Goal: Task Accomplishment & Management: Complete application form

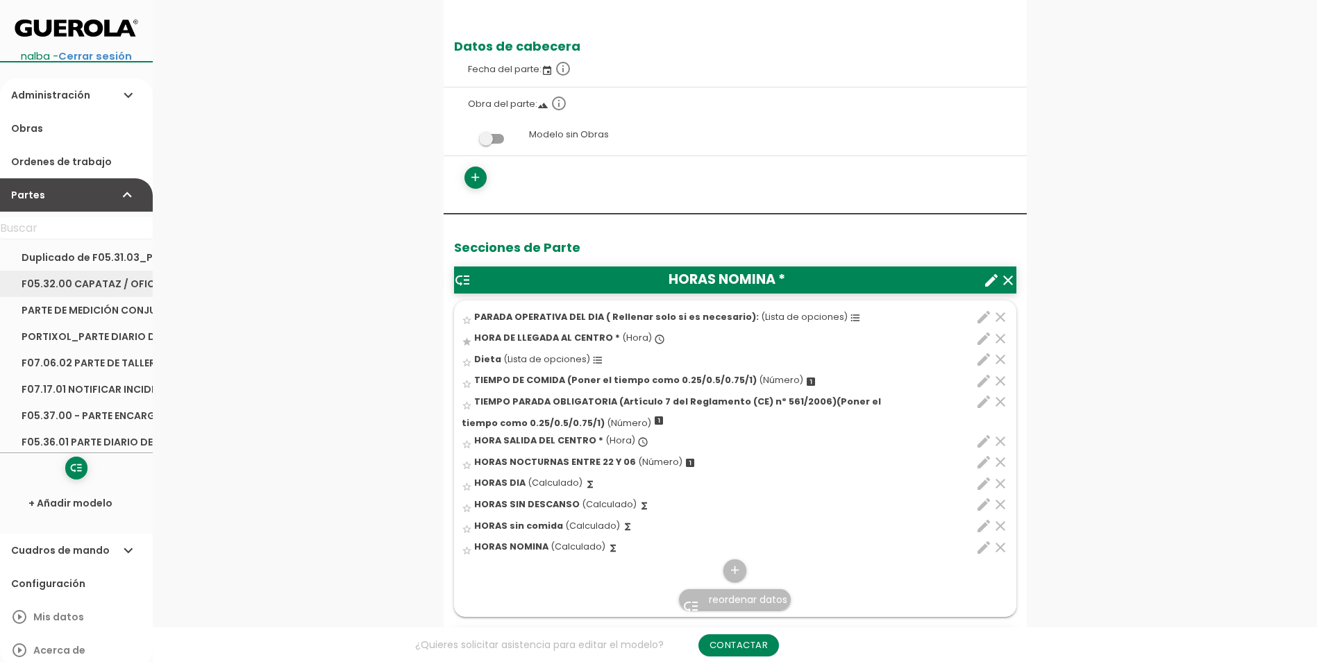
scroll to position [139, 0]
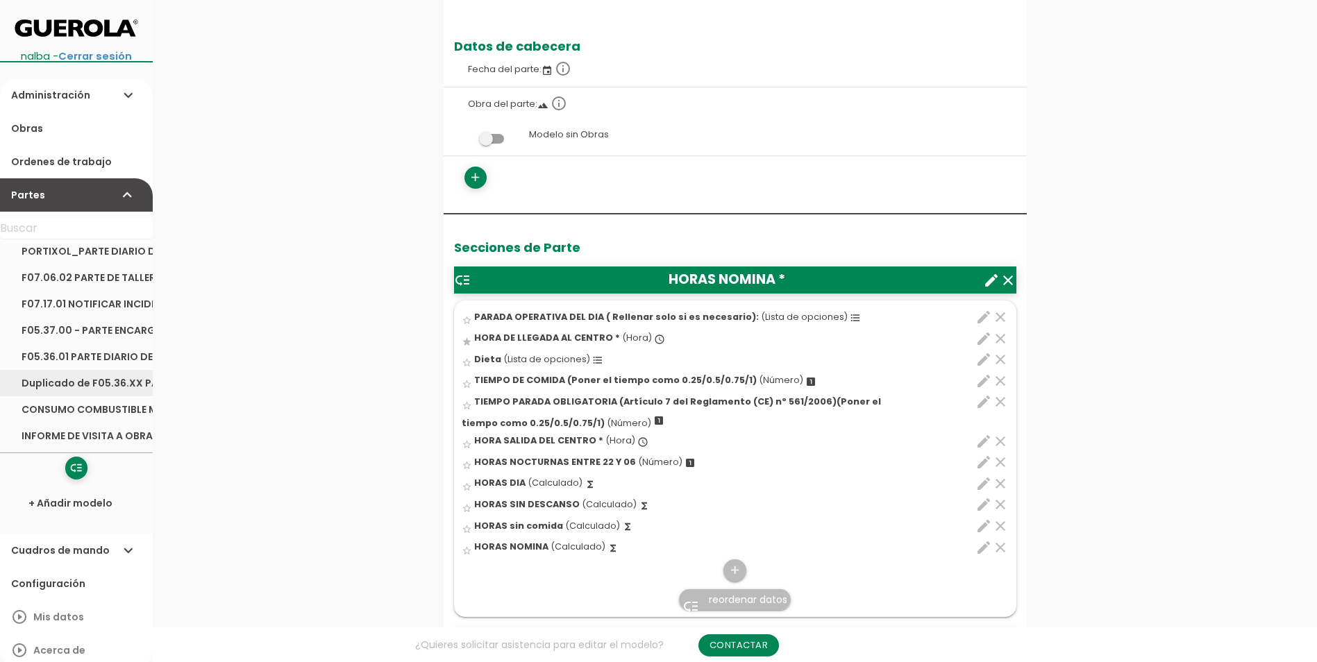
click at [101, 387] on link "Duplicado de F05.36.XX PARTE DIARIO DE TRABAJO STANDARIZADO" at bounding box center [76, 383] width 153 height 26
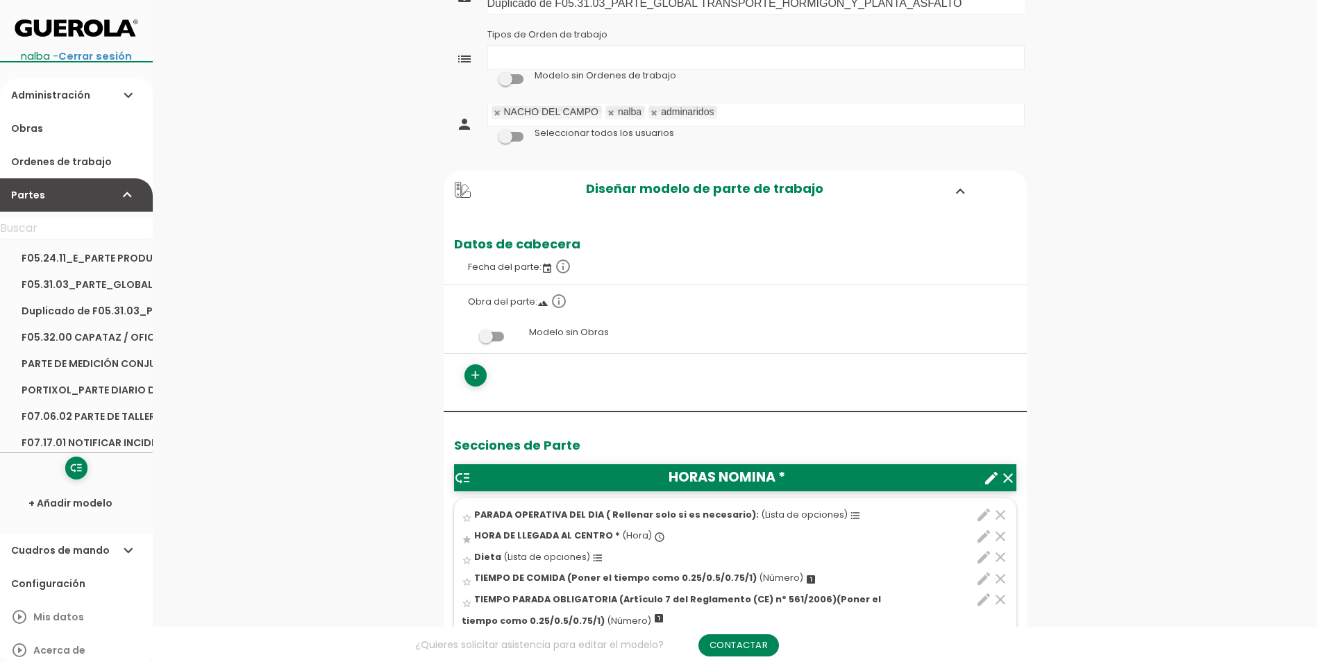
scroll to position [208, 0]
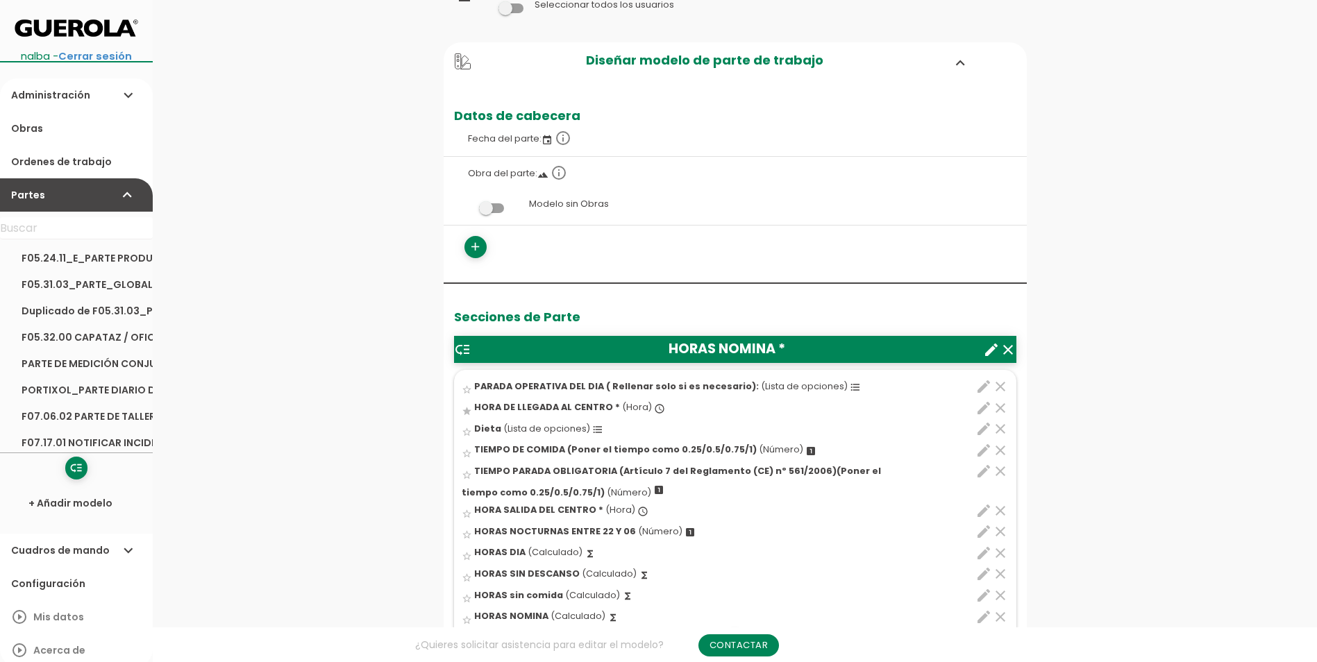
click at [774, 348] on header "low_priority HORAS NOMINA * clear create" at bounding box center [735, 349] width 562 height 26
click at [987, 346] on icon "create" at bounding box center [991, 349] width 17 height 17
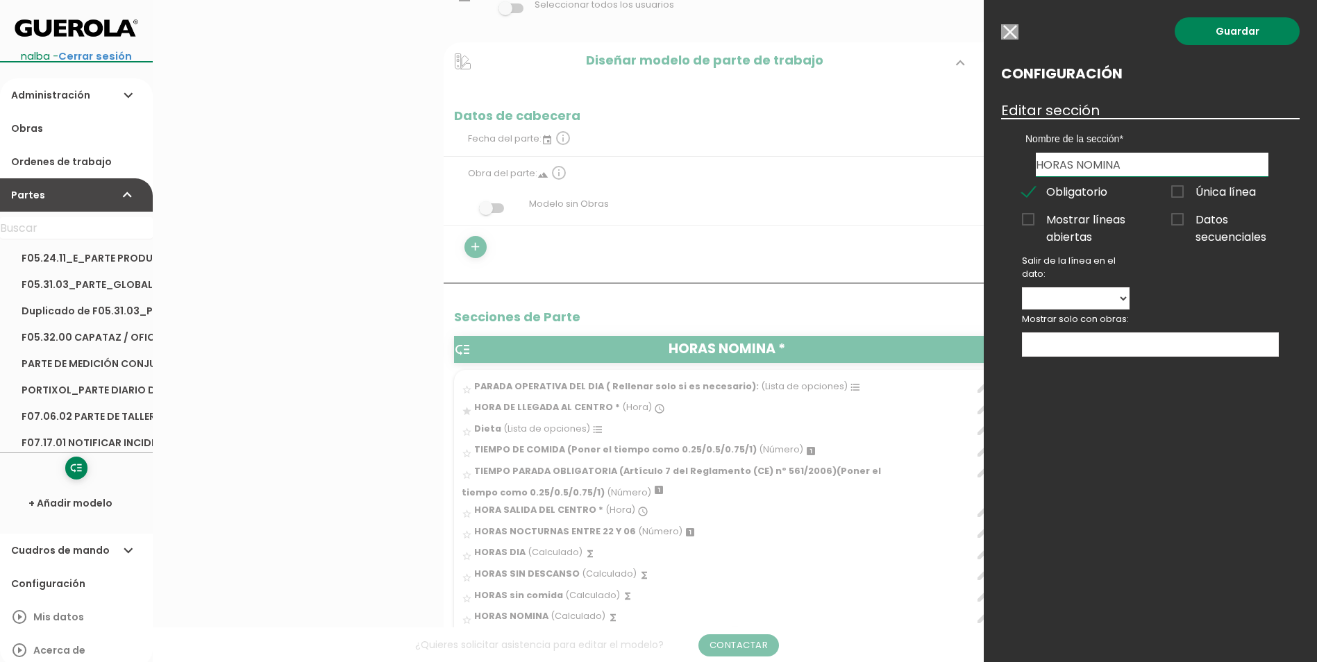
click at [1144, 164] on input "HORAS NOMINA" at bounding box center [1151, 165] width 232 height 24
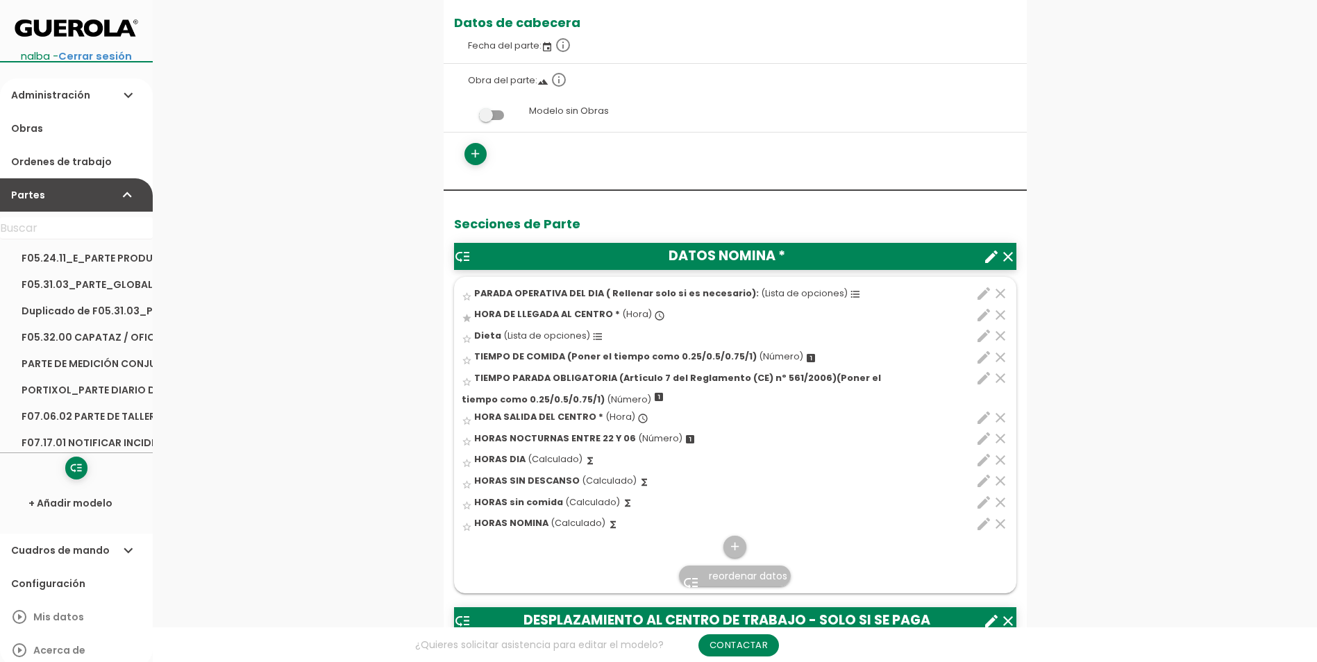
scroll to position [416, 0]
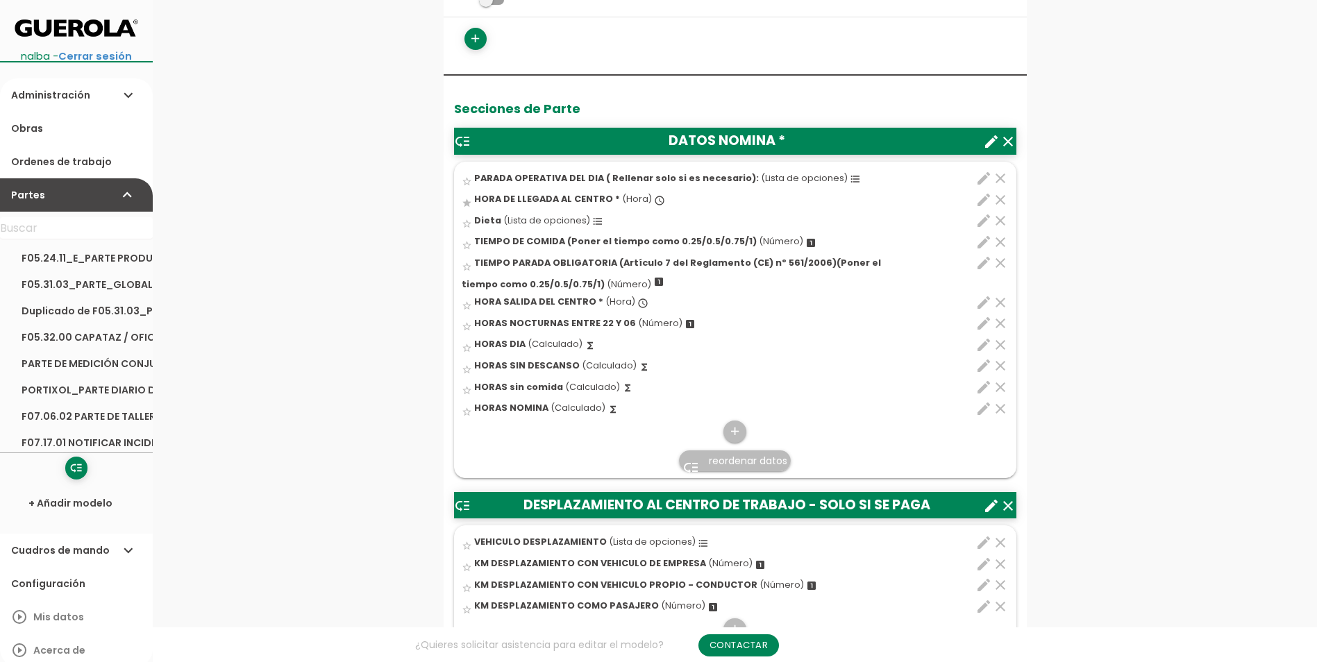
click at [978, 199] on icon "edit" at bounding box center [983, 200] width 17 height 17
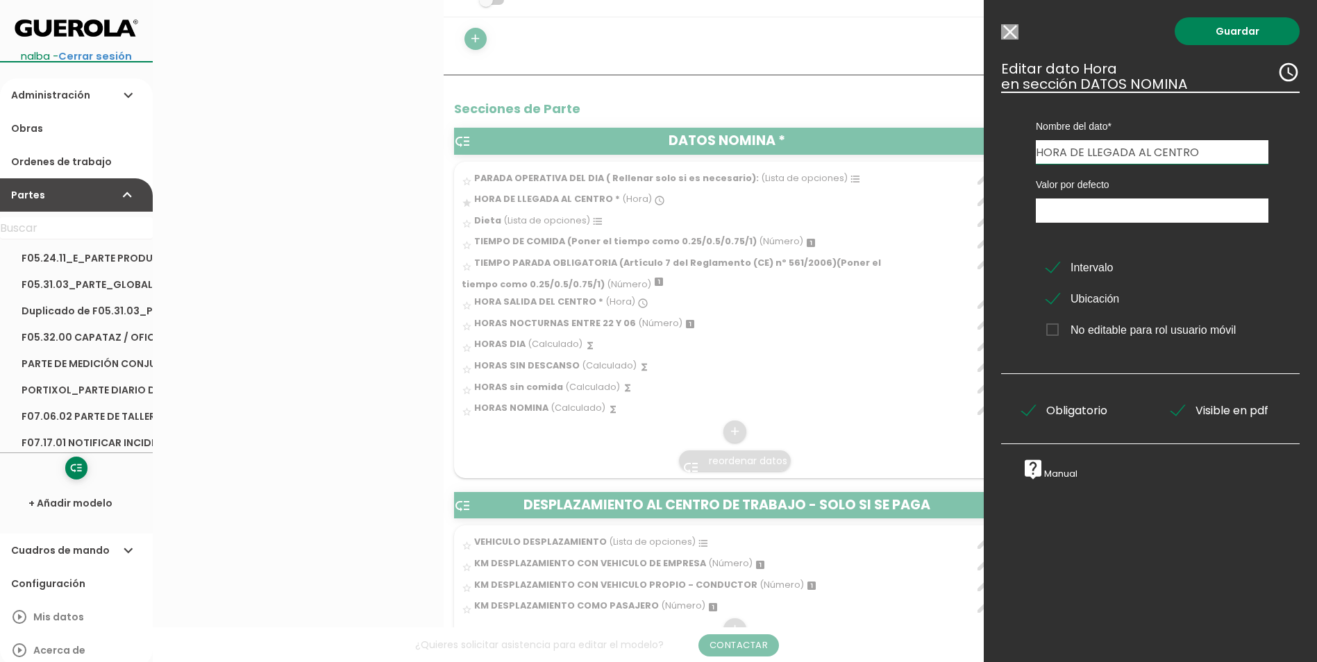
drag, startPoint x: 1196, startPoint y: 151, endPoint x: 1072, endPoint y: 151, distance: 124.2
click at [1072, 151] on input "HORA DE LLEGADA AL CENTRO" at bounding box center [1151, 152] width 232 height 24
type input "HORA INICIO TRABAJOS CENTRO DE TRABAJO"
click at [1238, 30] on link "Guardar" at bounding box center [1236, 31] width 125 height 28
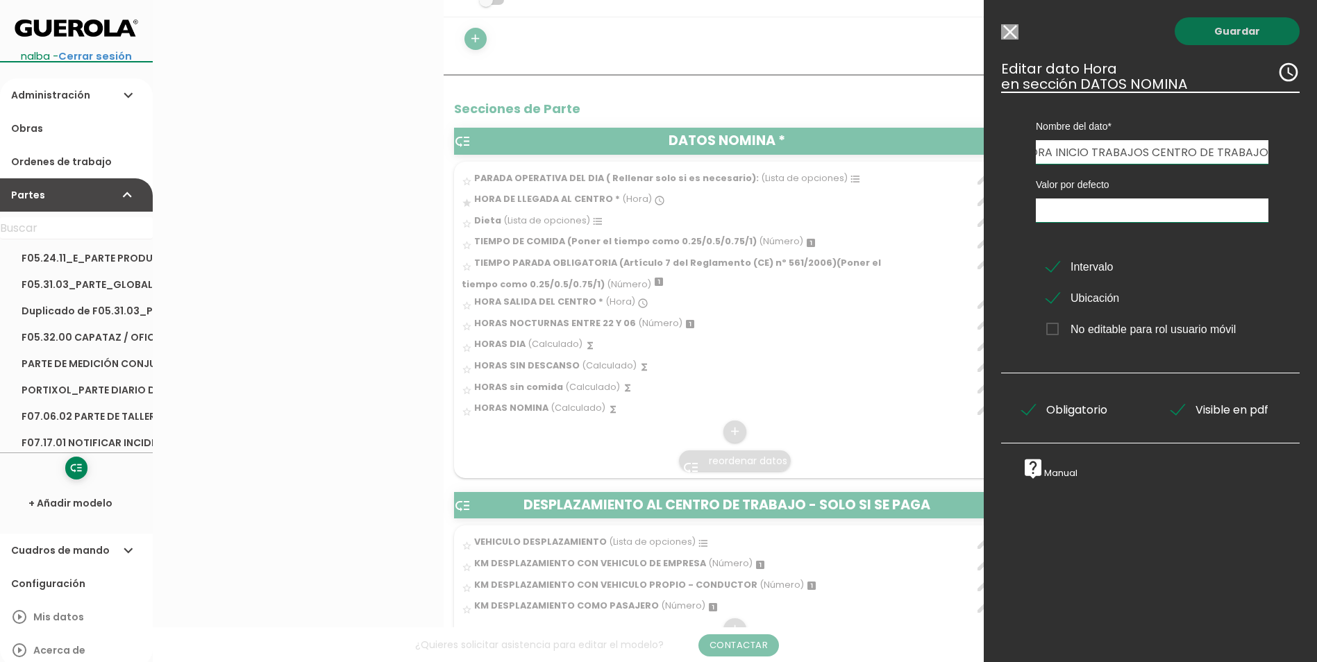
scroll to position [0, 0]
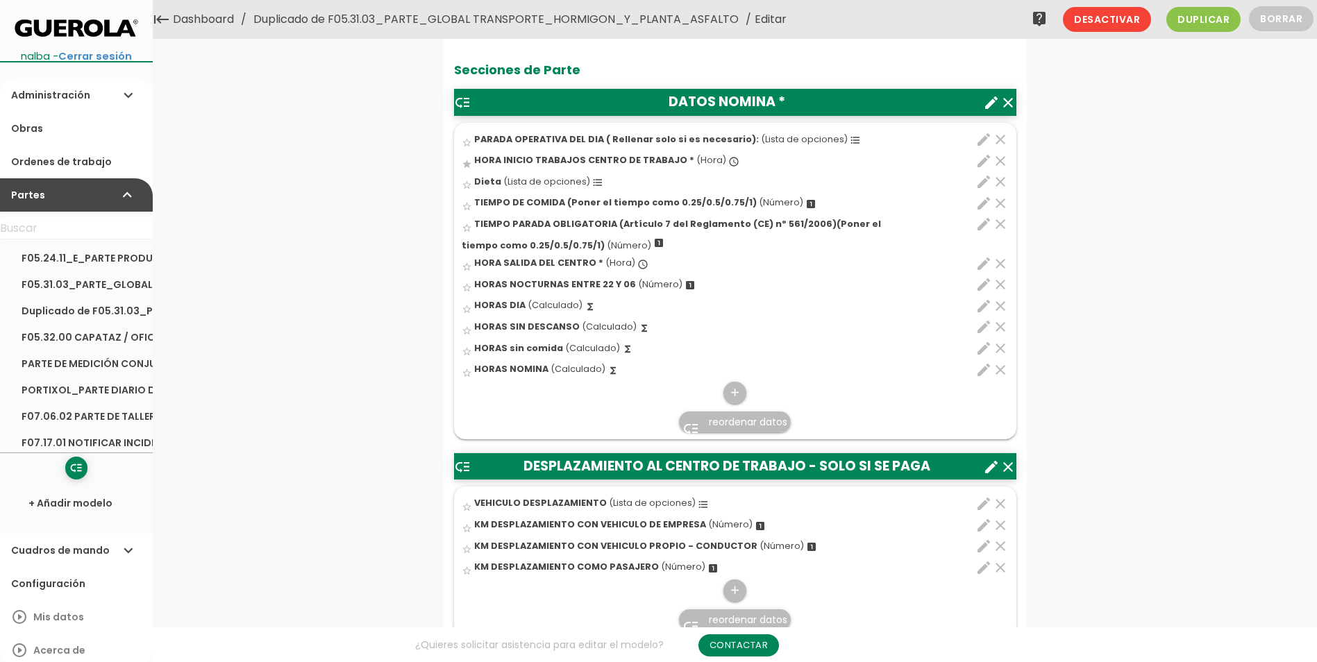
click at [986, 180] on icon "edit" at bounding box center [983, 182] width 17 height 17
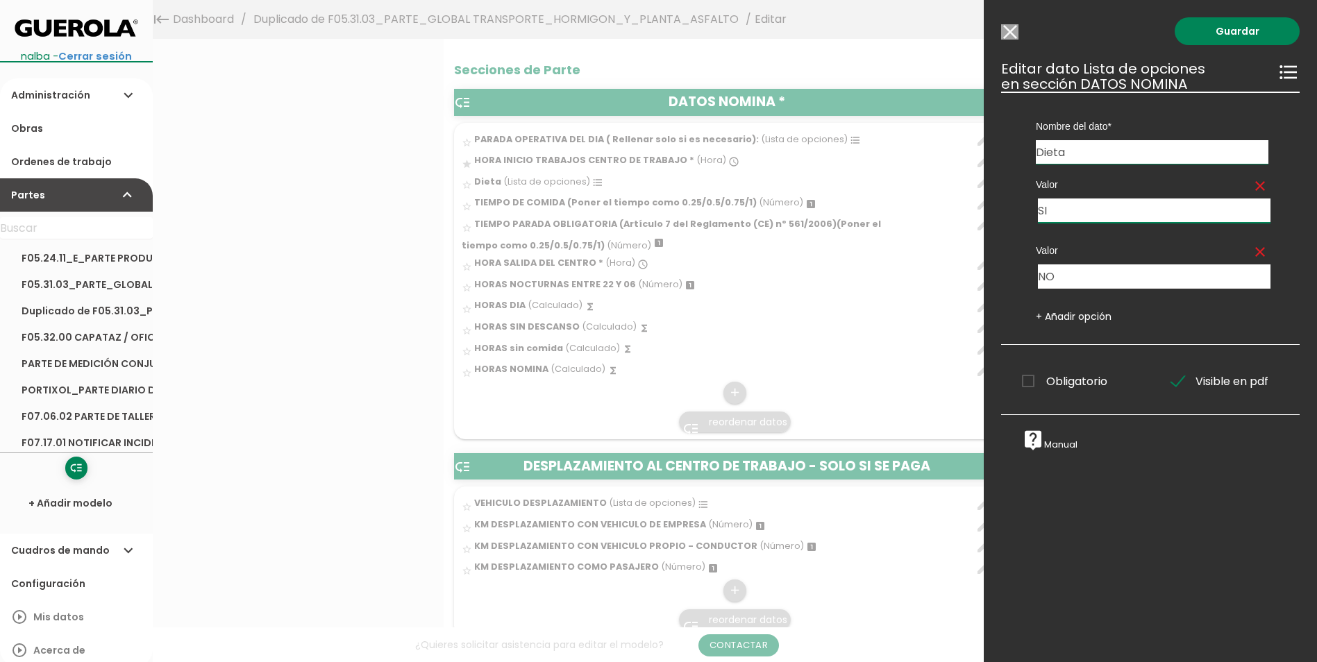
click at [1105, 216] on input "SI" at bounding box center [1154, 210] width 232 height 24
click at [1106, 213] on input "SI" at bounding box center [1154, 210] width 232 height 24
type input "DIETA"
click at [1095, 268] on input "NO" at bounding box center [1154, 276] width 232 height 24
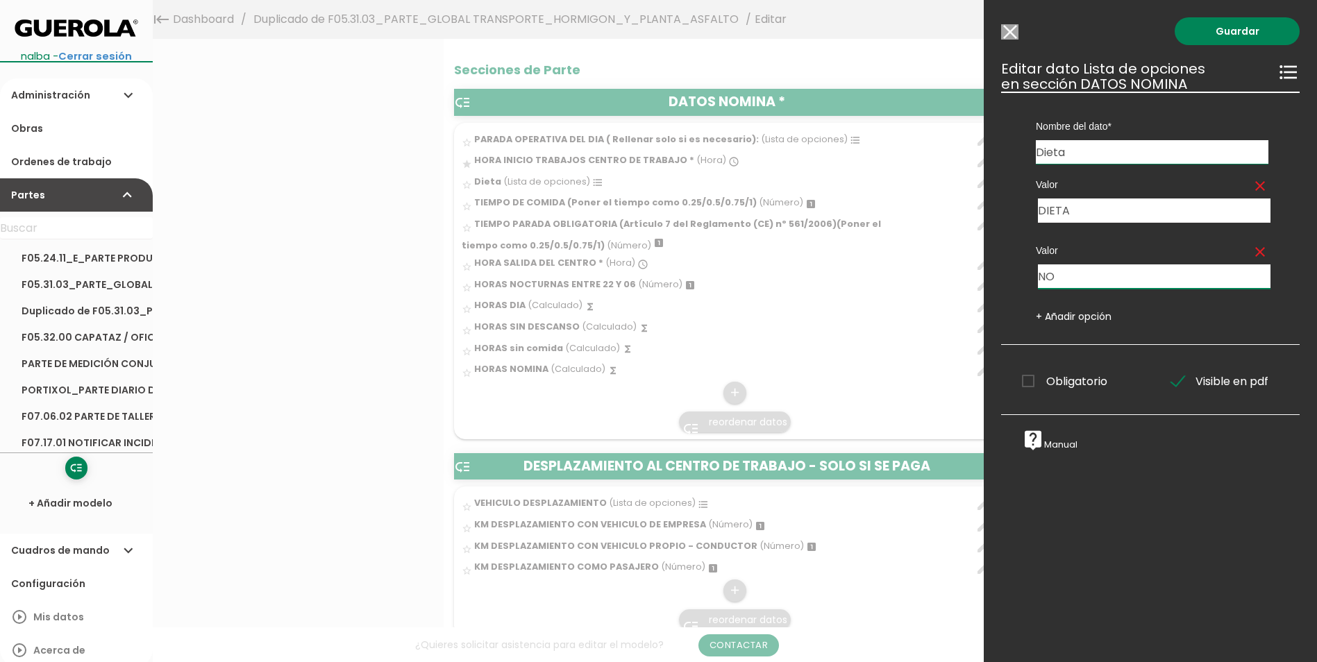
click at [1095, 268] on input "NO" at bounding box center [1154, 276] width 232 height 24
type input "DIETA PERNOCTA"
click at [1219, 31] on link "Guardar" at bounding box center [1236, 31] width 125 height 28
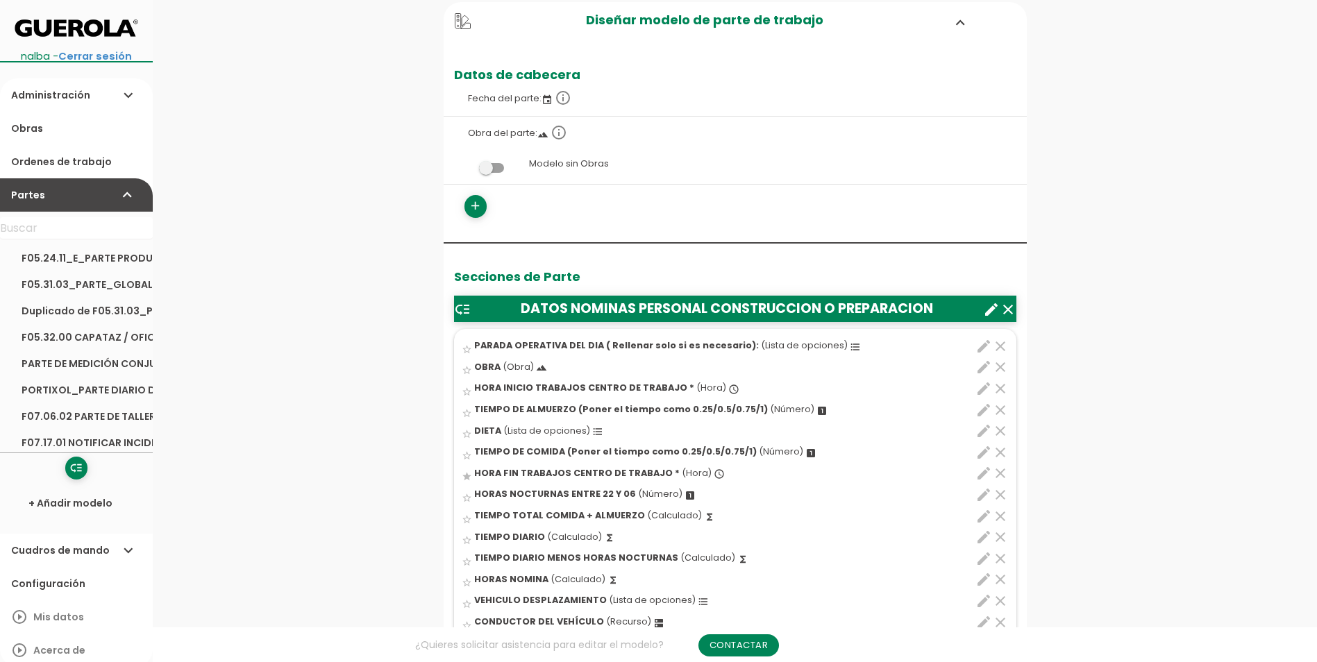
scroll to position [278, 0]
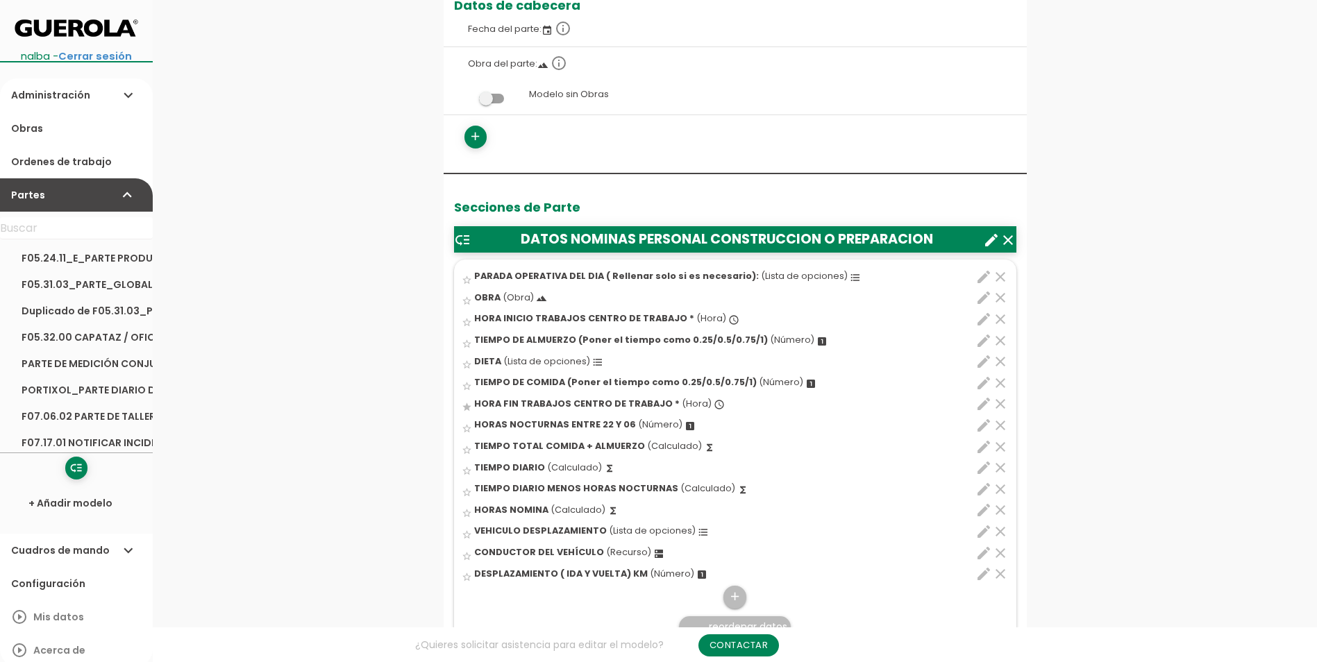
click at [592, 360] on icon "format_list_bulleted" at bounding box center [597, 362] width 11 height 11
click at [0, 0] on input "star_border" at bounding box center [0, 0] width 0 height 0
click at [981, 364] on icon "edit" at bounding box center [983, 361] width 17 height 17
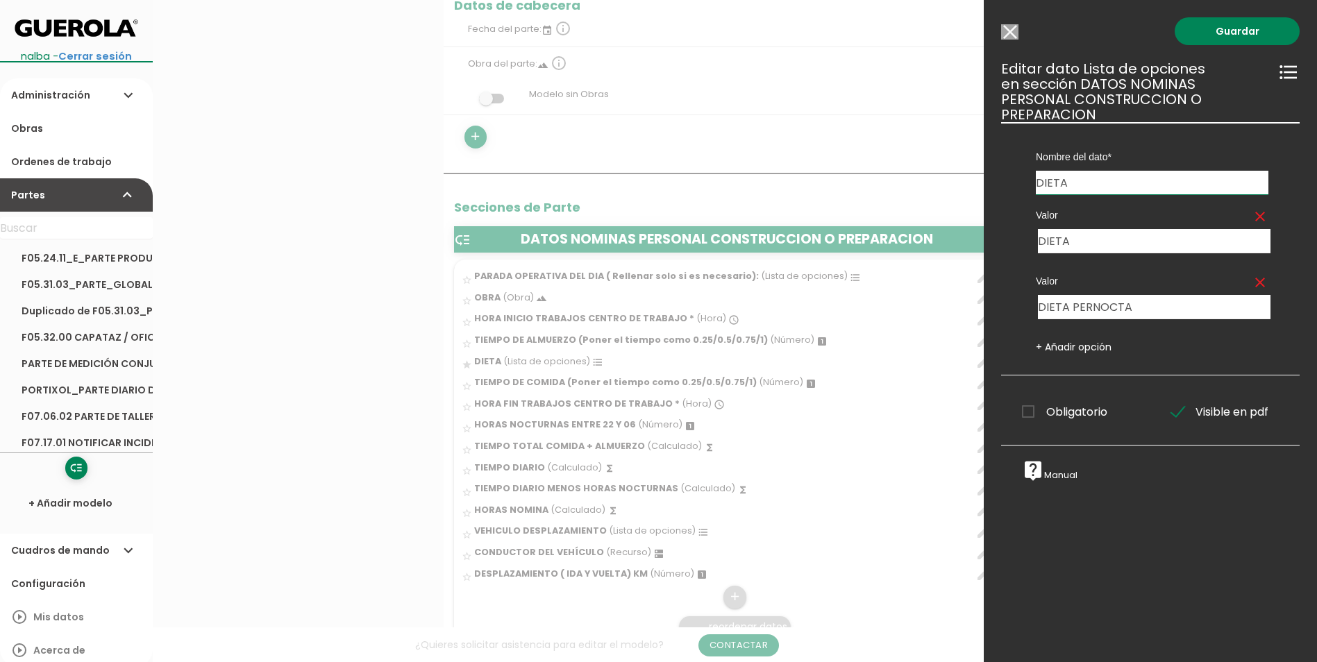
click at [1013, 35] on input "Modelo sin Ordenes de trabajo" at bounding box center [1009, 31] width 17 height 15
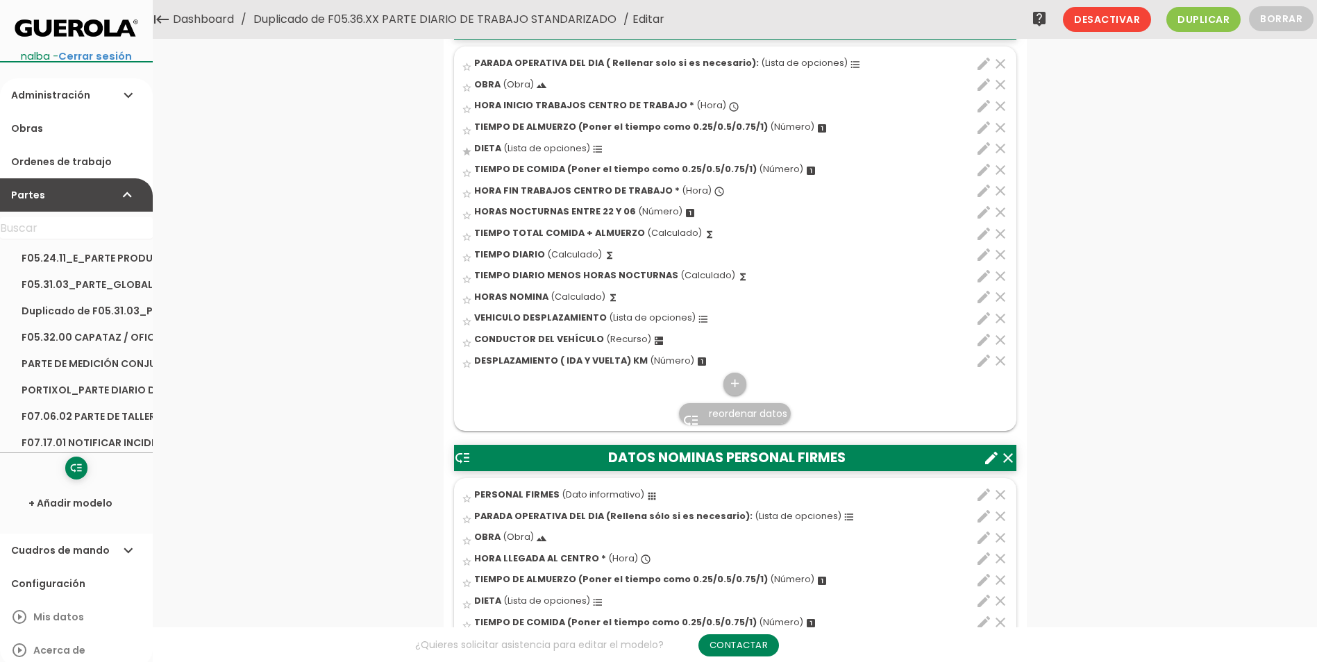
scroll to position [486, 0]
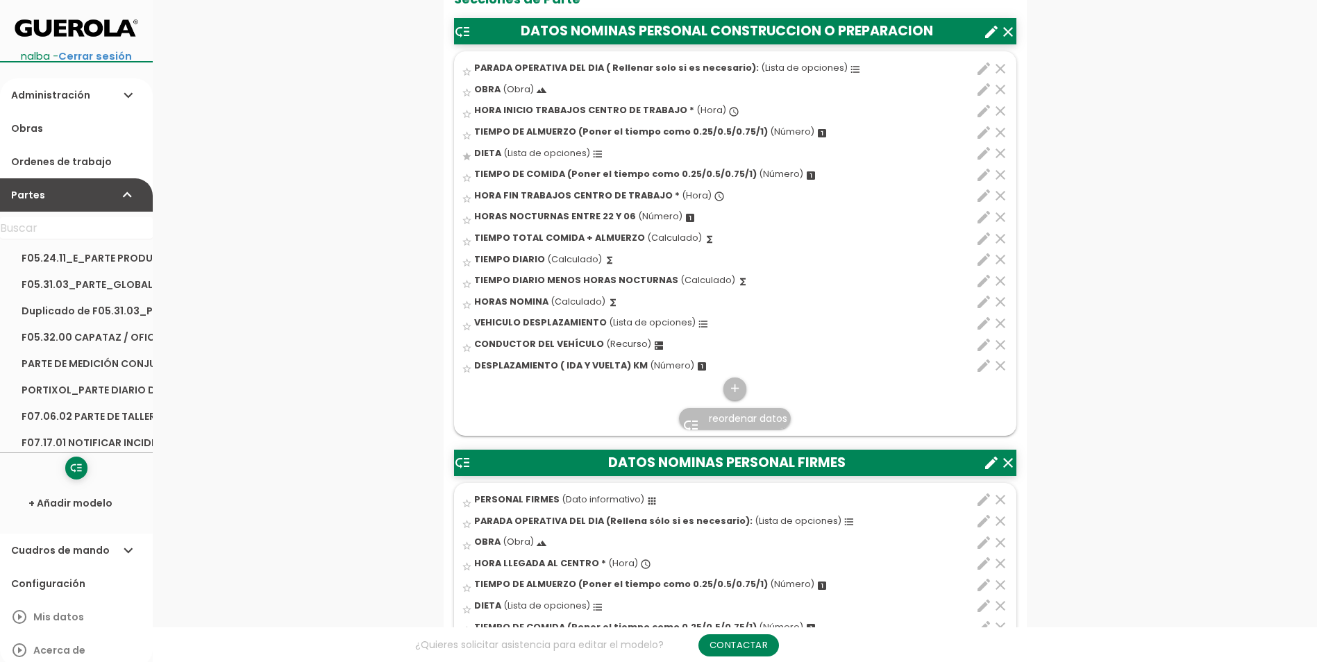
click at [983, 561] on icon "edit" at bounding box center [983, 563] width 17 height 17
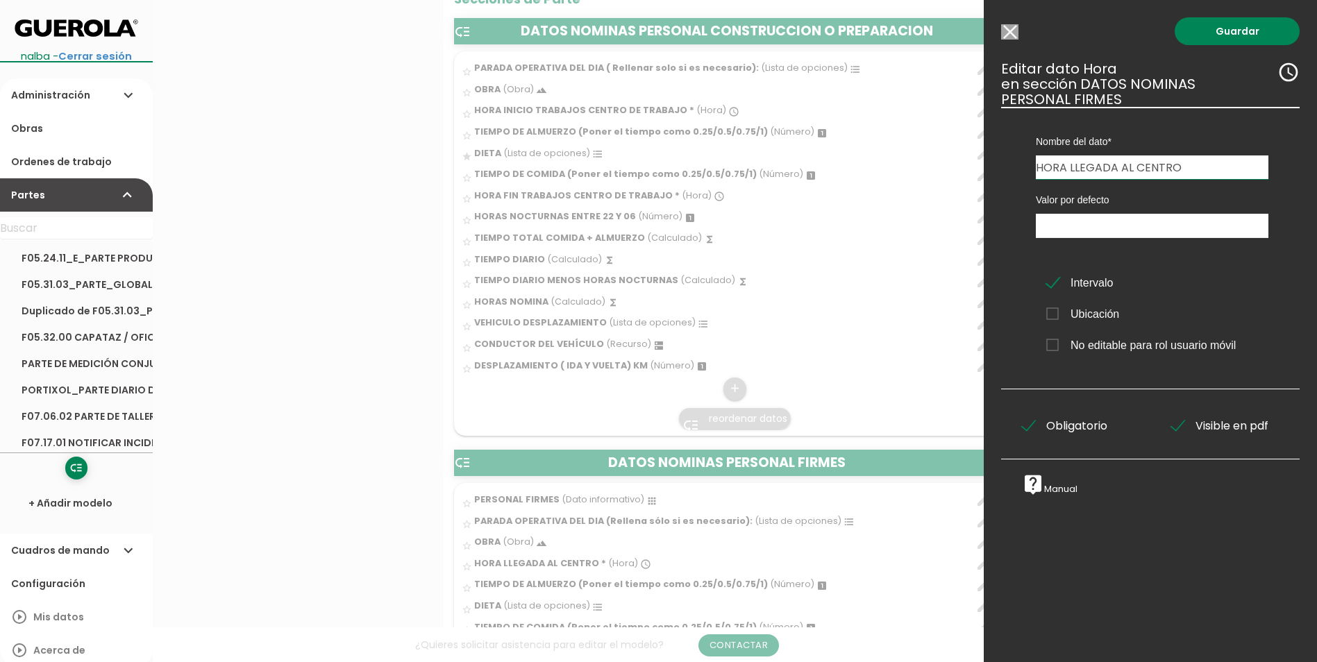
click at [1183, 158] on input "HORA LLEGADA AL CENTRO" at bounding box center [1151, 167] width 232 height 24
drag, startPoint x: 1182, startPoint y: 167, endPoint x: 1069, endPoint y: 179, distance: 113.7
click at [1069, 179] on div "Nombre del dato VERIFICACION DE TRABAJOS EN ALTURA PERSONAL FIRMES PARADA OPERA…" at bounding box center [1150, 248] width 298 height 282
type input "HORA INICIO TRABAJOS CENTRO DE TRABAJO"
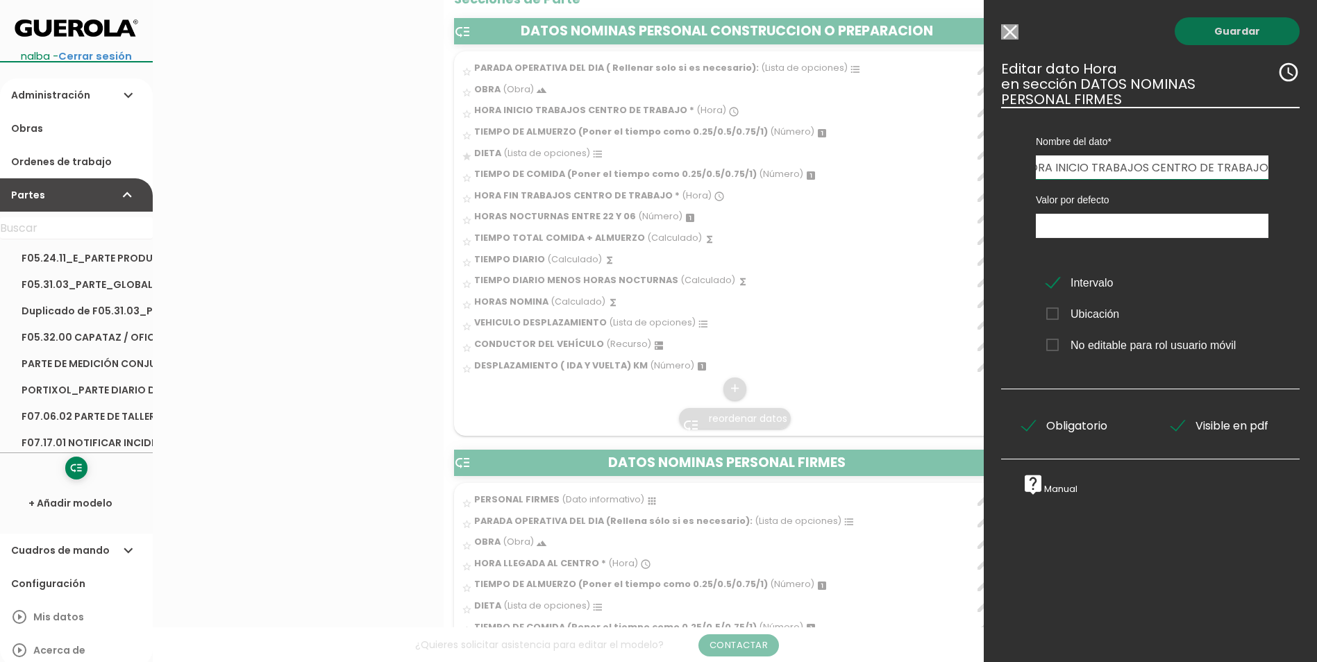
click at [1207, 26] on link "Guardar" at bounding box center [1236, 31] width 125 height 28
click at [1235, 34] on link "Guardar" at bounding box center [1236, 31] width 125 height 28
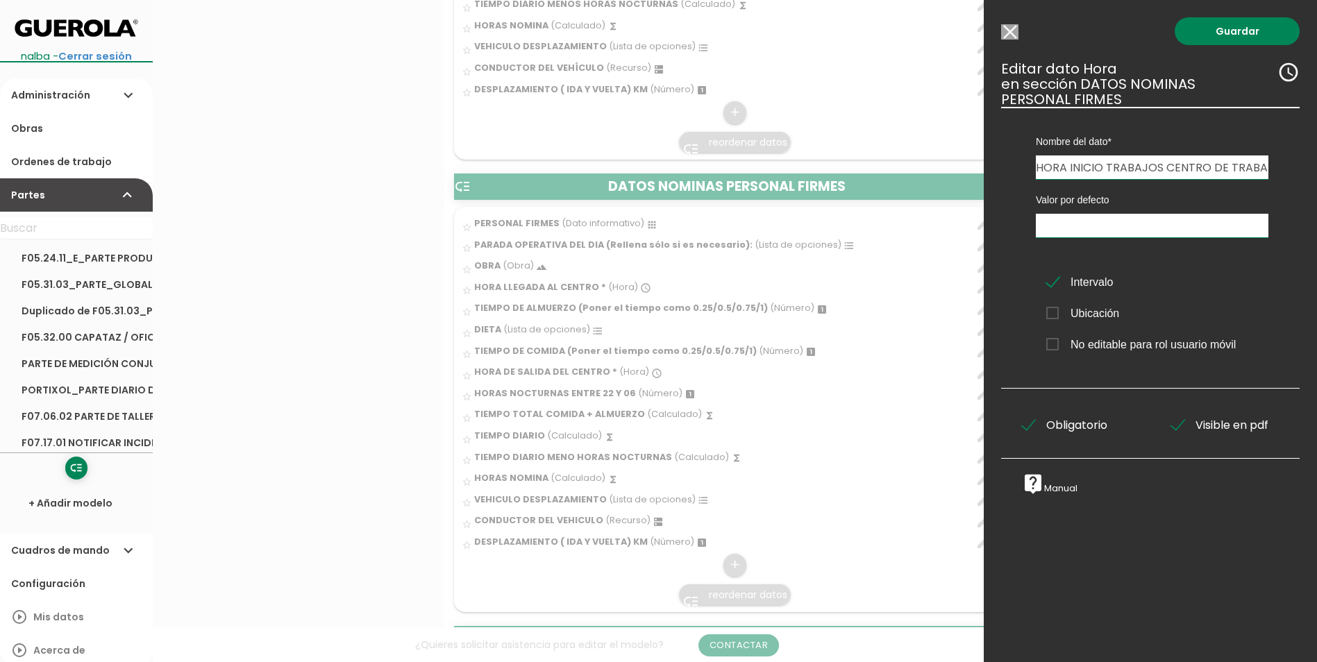
scroll to position [763, 0]
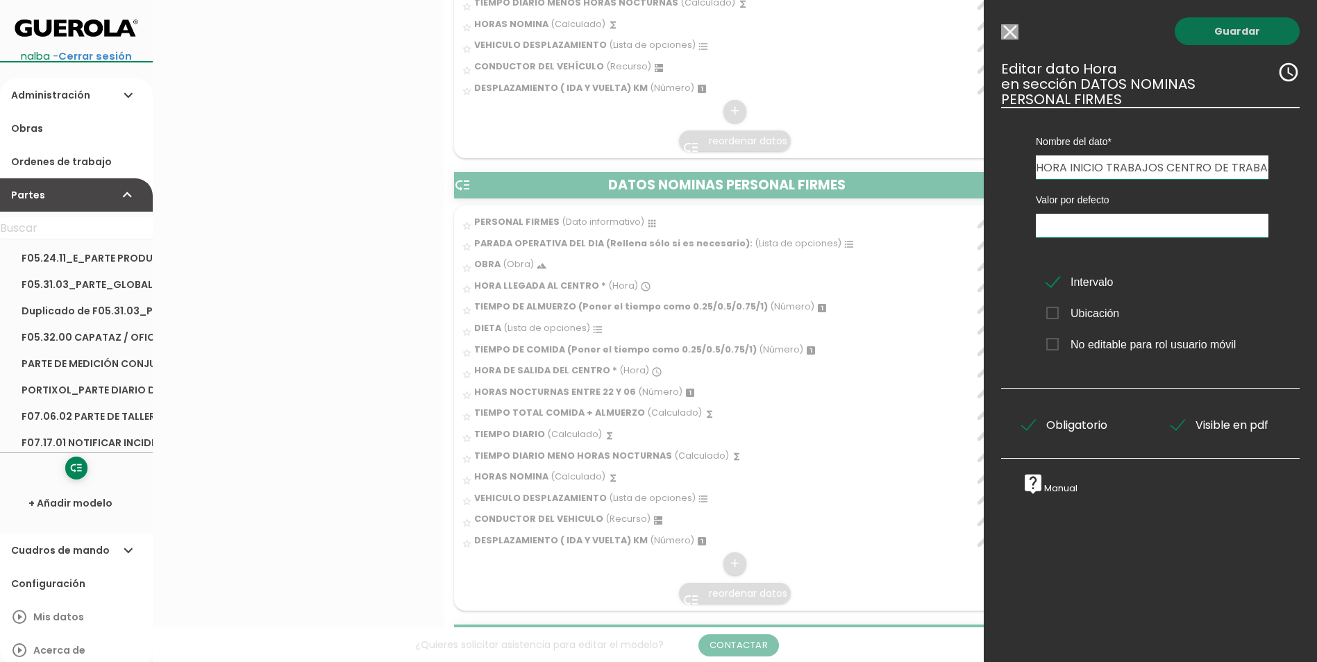
click at [1217, 28] on link "Guardar" at bounding box center [1236, 31] width 125 height 28
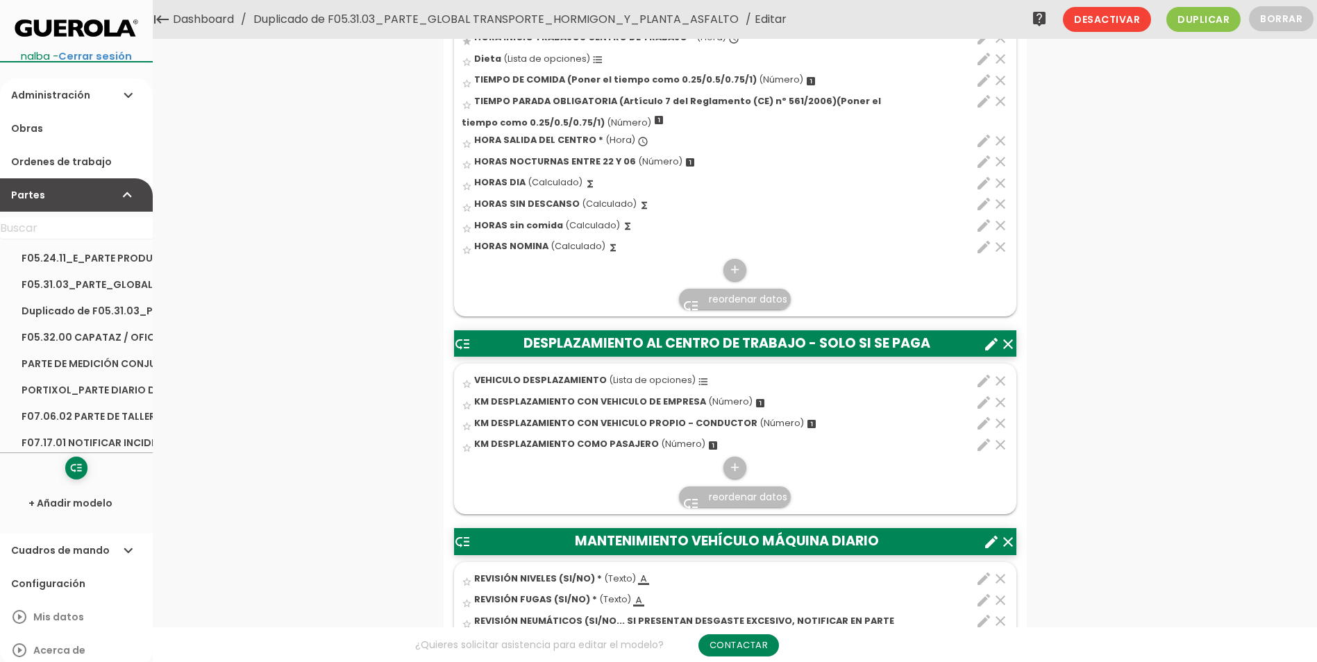
scroll to position [304, 0]
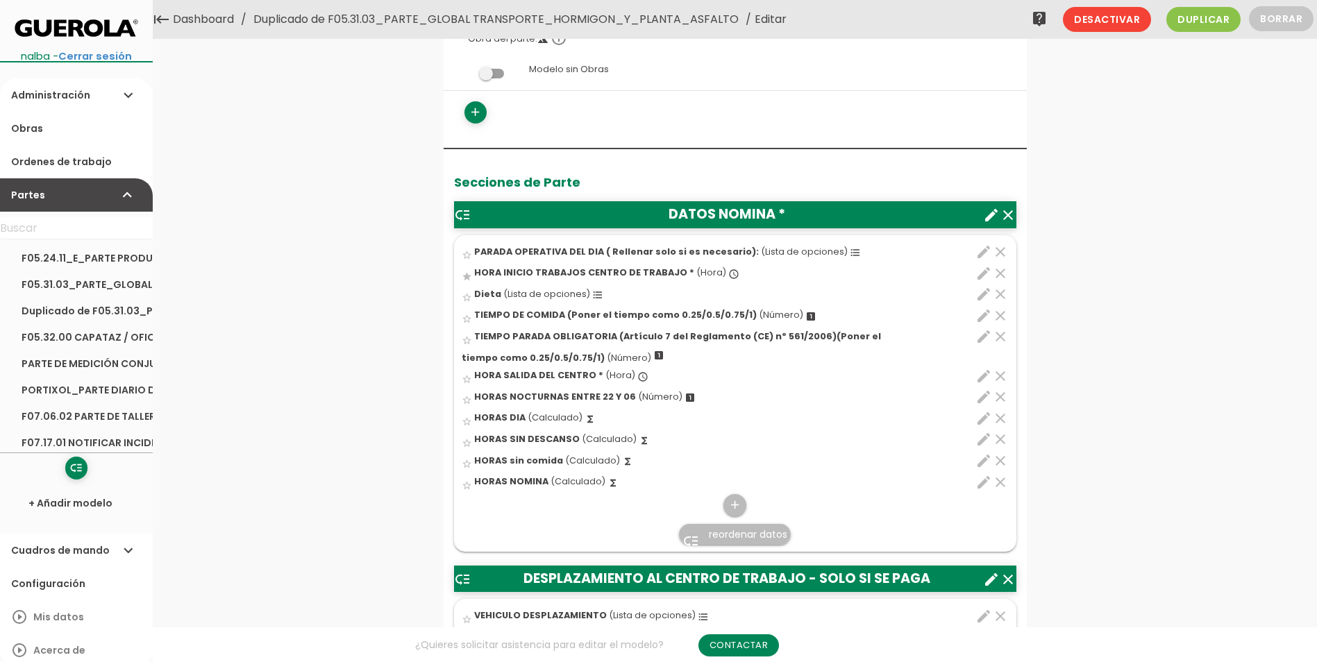
click at [983, 375] on icon "edit" at bounding box center [983, 376] width 17 height 17
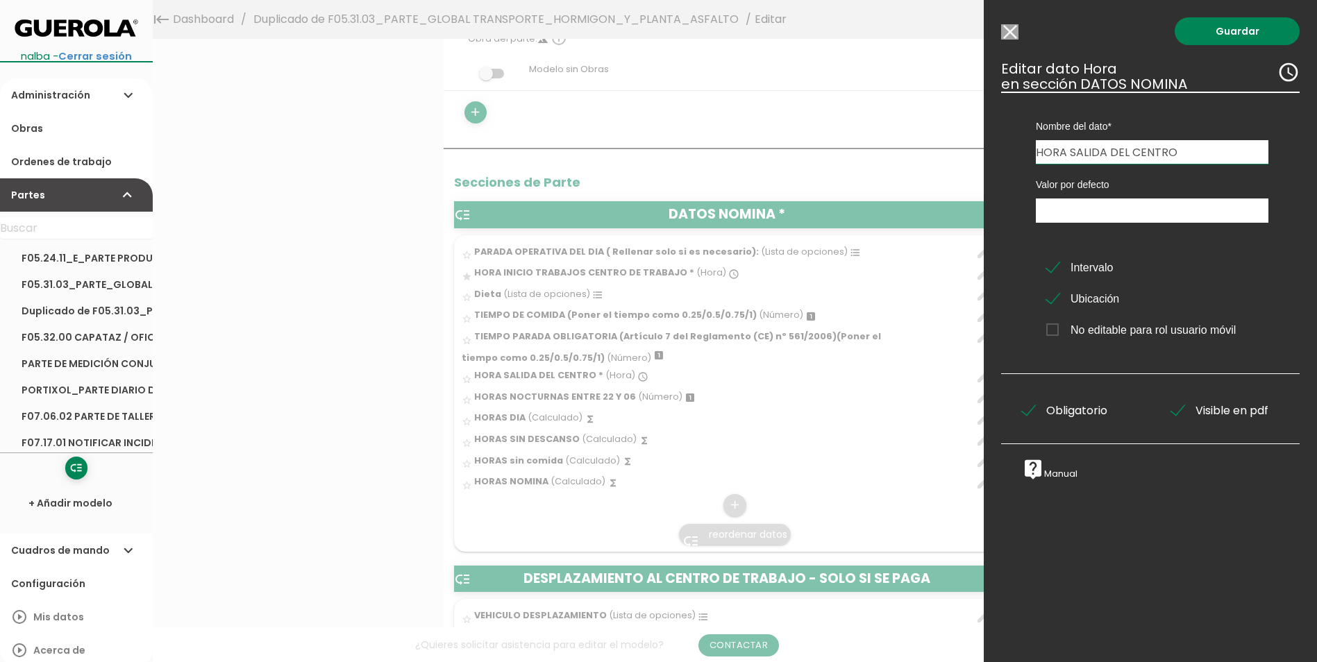
click at [1206, 147] on input "HORA SALIDA DEL CENTRO" at bounding box center [1151, 152] width 232 height 24
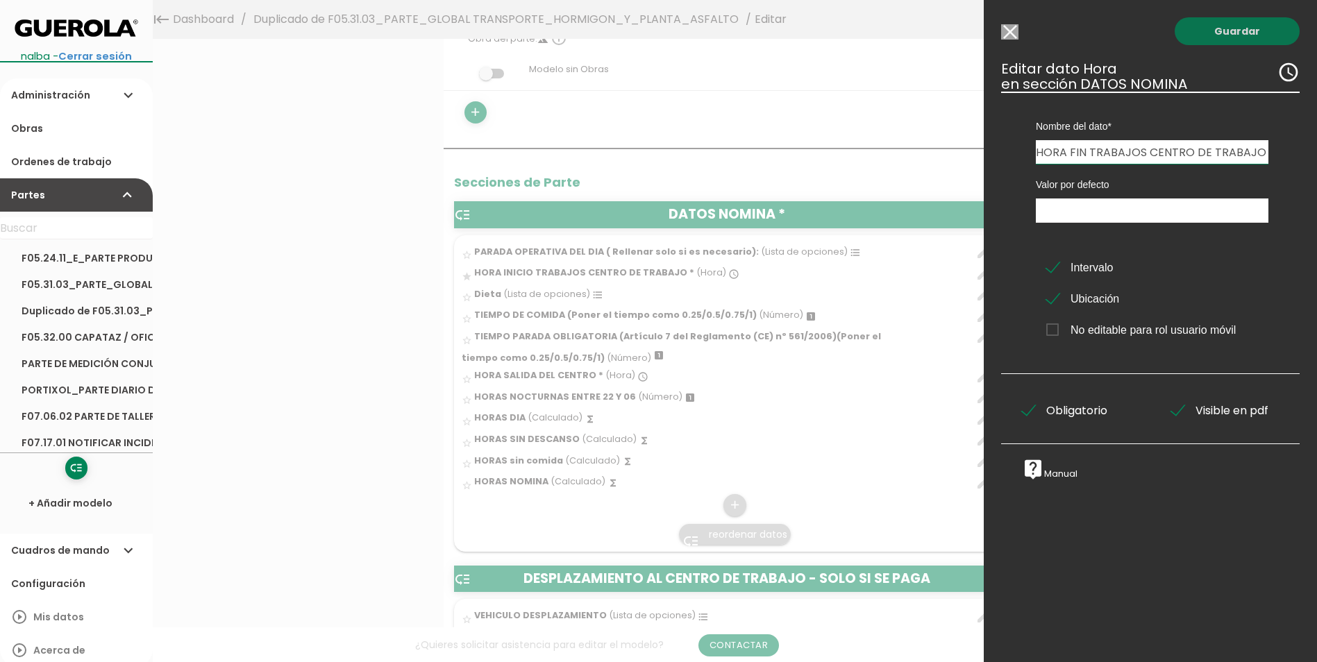
type input "HORA FIN TRABAJOS CENTRO DE TRABAJO"
click at [1227, 37] on link "Guardar" at bounding box center [1236, 31] width 125 height 28
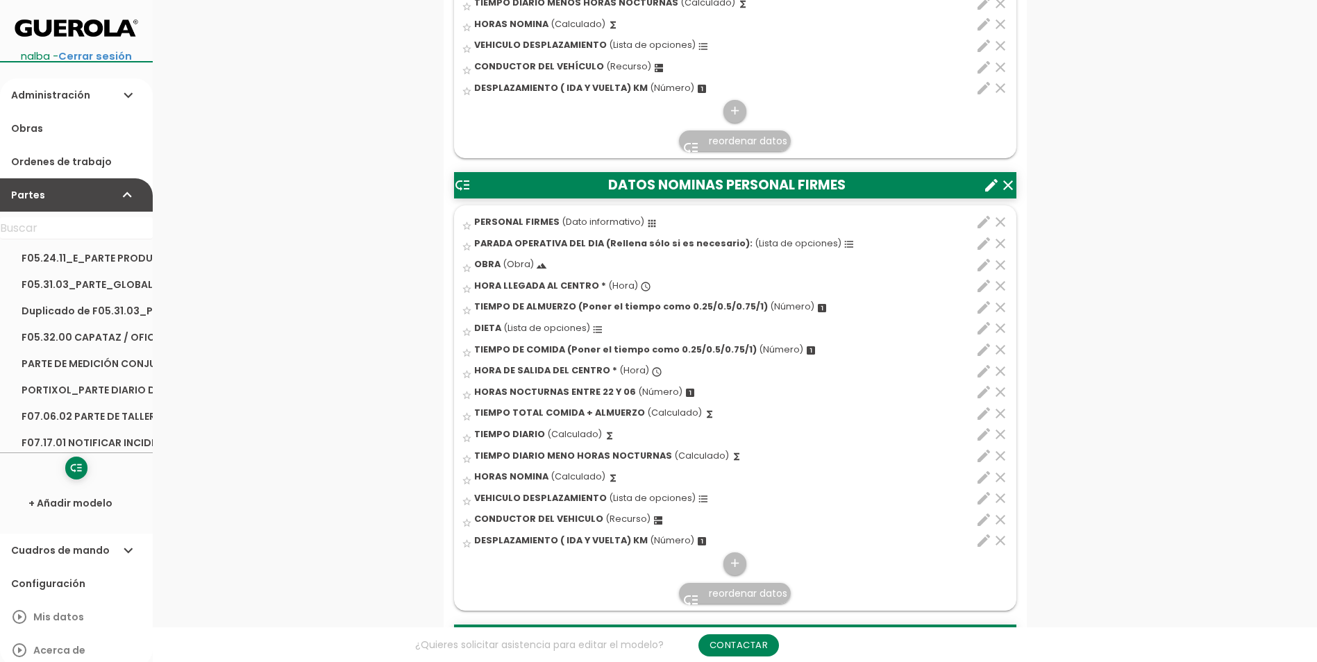
click at [986, 287] on icon "edit" at bounding box center [983, 286] width 17 height 17
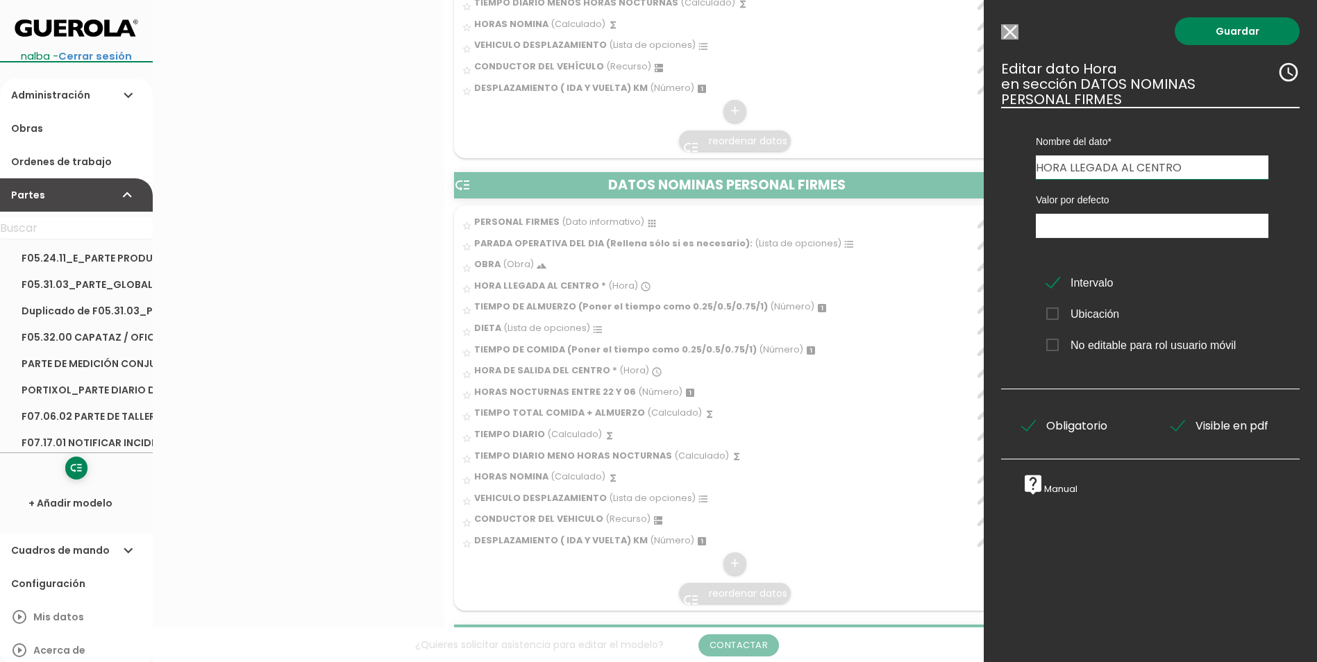
click at [1196, 162] on input "HORA LLEGADA AL CENTRO" at bounding box center [1151, 167] width 232 height 24
type input "HORA FIN TRABAJOS CENTRO DE TRABAJO"
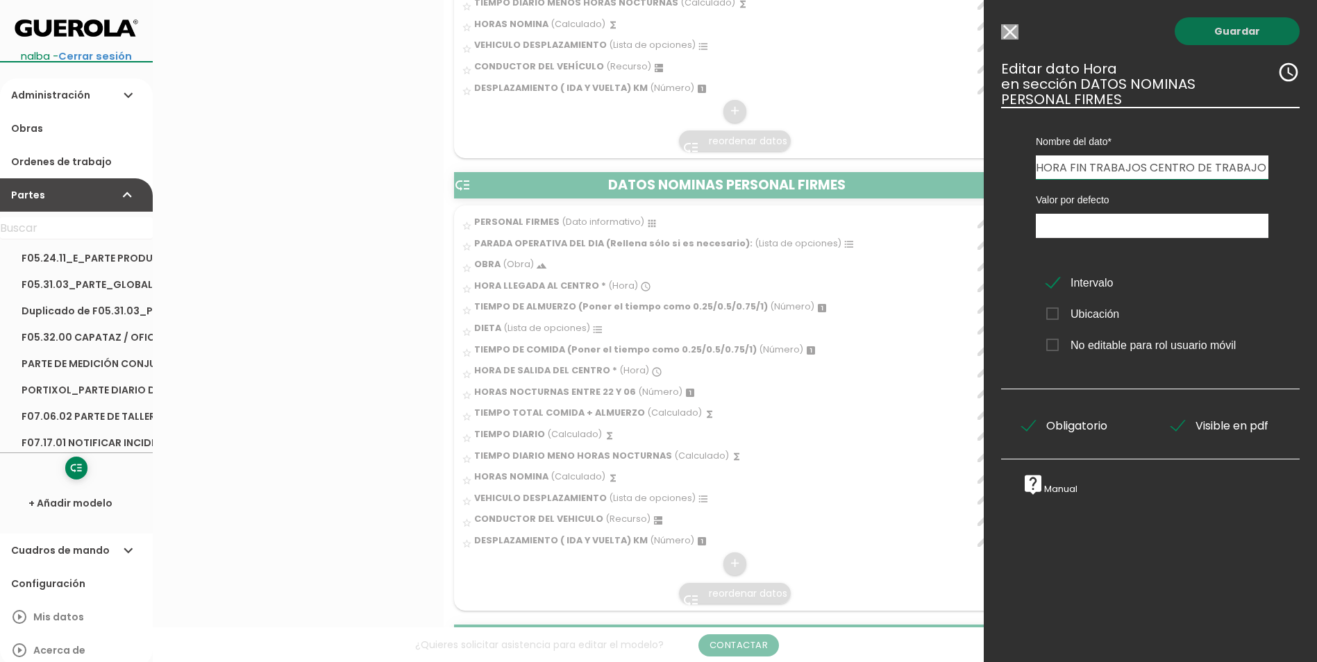
click at [1235, 26] on link "Guardar" at bounding box center [1236, 31] width 125 height 28
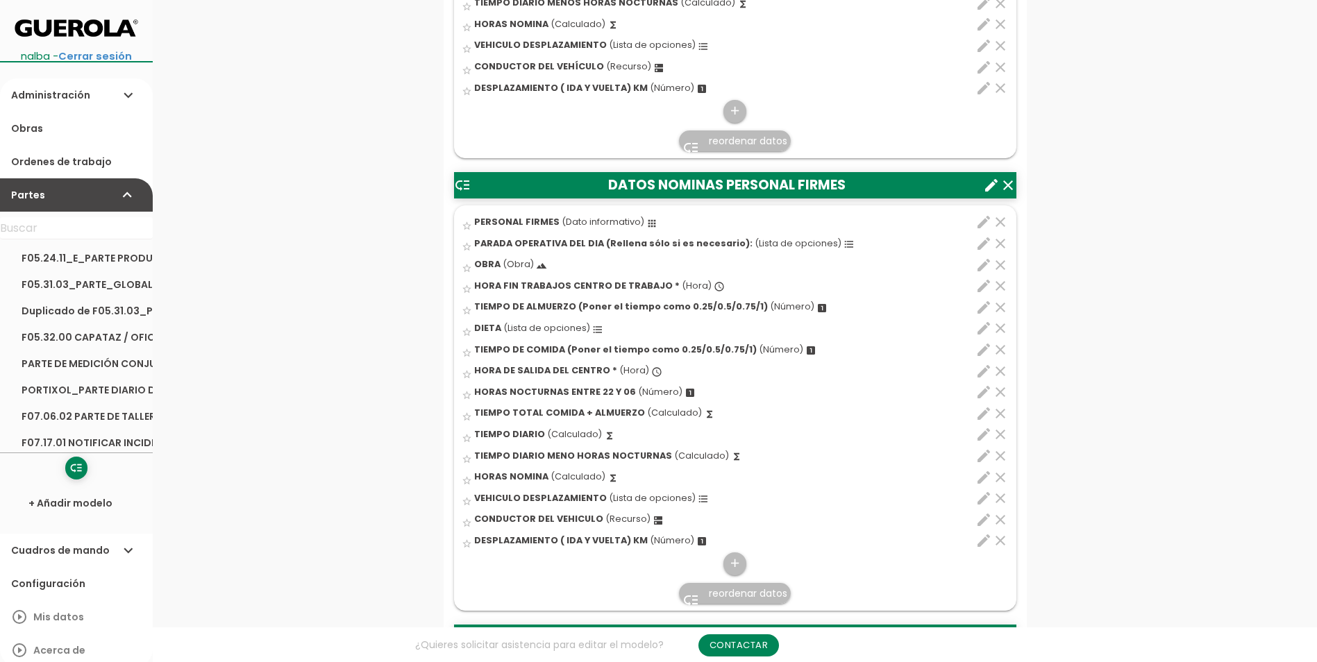
click at [979, 285] on icon "edit" at bounding box center [983, 286] width 17 height 17
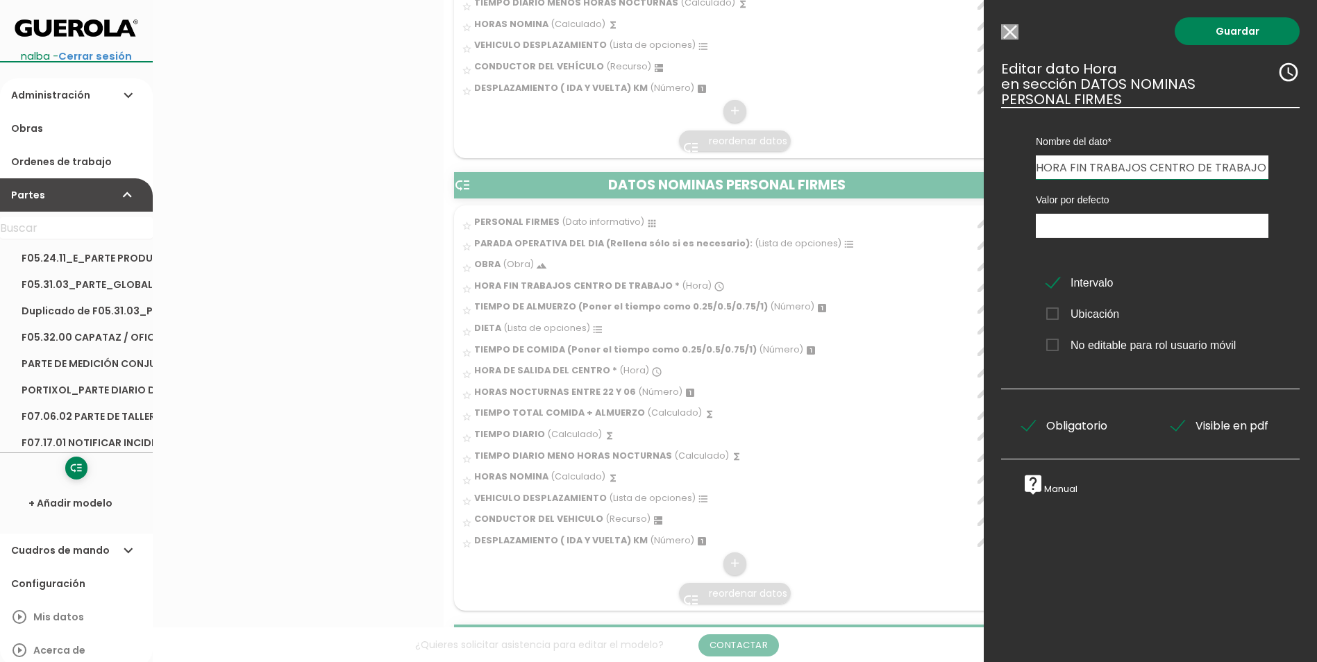
click at [1081, 162] on input "HORA FIN TRABAJOS CENTRO DE TRABAJO" at bounding box center [1151, 167] width 232 height 24
type input "HORA INICIO TRABAJOS CENTRO DE TRABAJO"
click at [1223, 33] on link "Guardar" at bounding box center [1236, 31] width 125 height 28
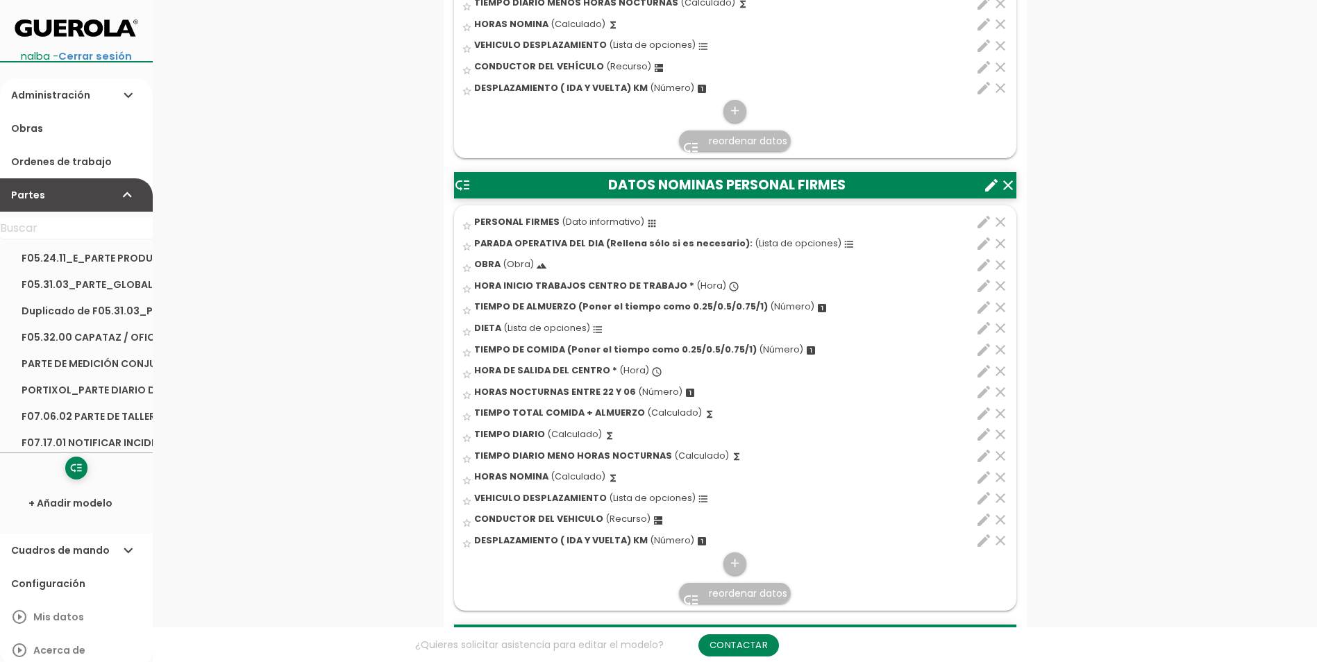
click at [988, 371] on icon "edit" at bounding box center [983, 371] width 17 height 17
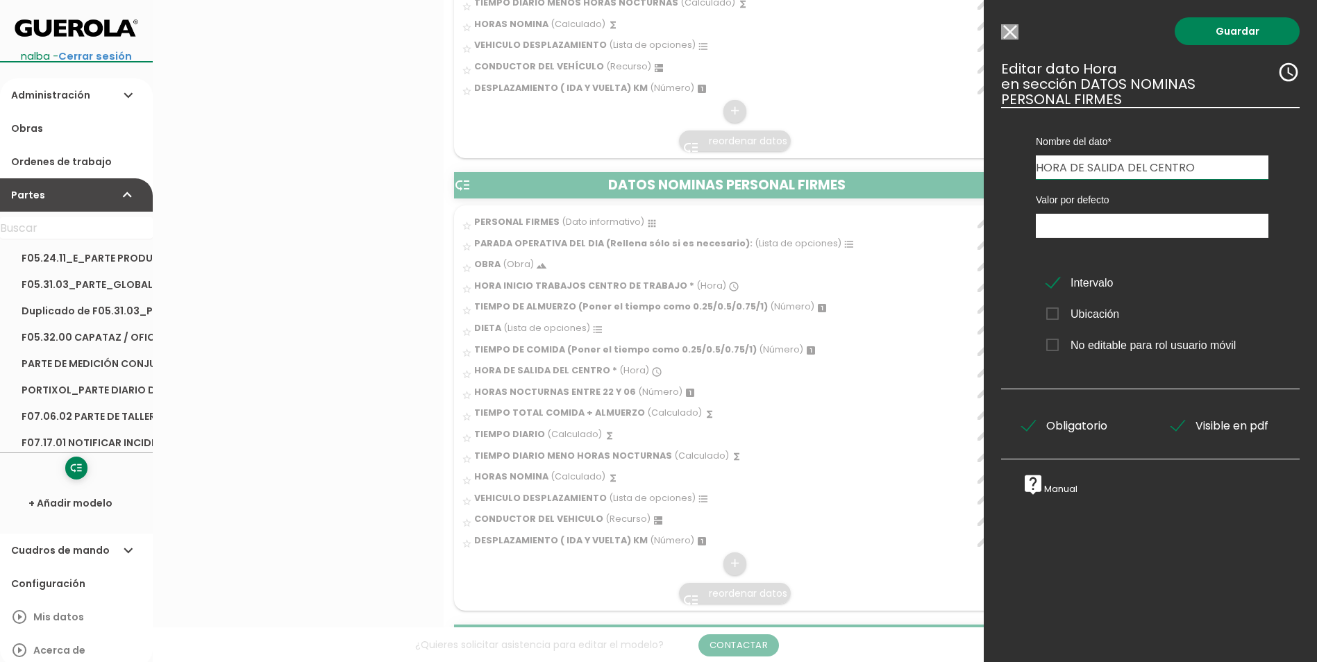
click at [1109, 161] on input "HORA DE SALIDA DEL CENTRO" at bounding box center [1151, 167] width 232 height 24
click at [1203, 165] on input "HORA DE SALIDA DEL CENTRO" at bounding box center [1151, 167] width 232 height 24
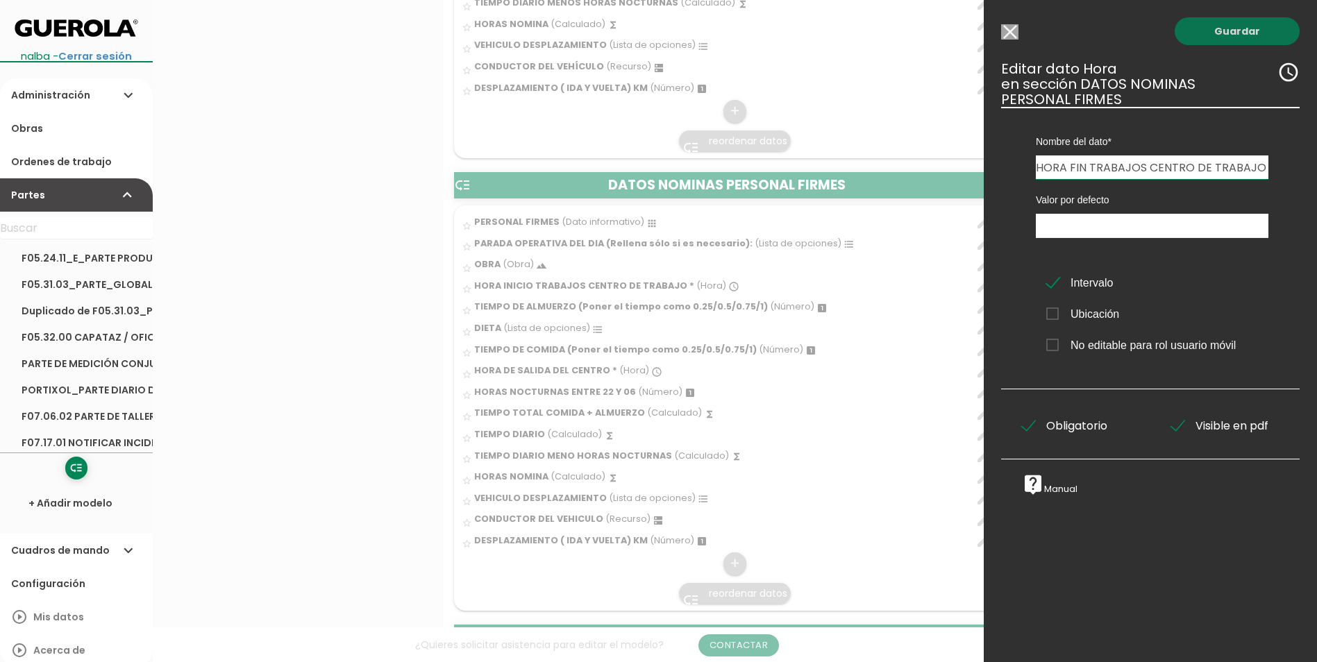
type input "HORA FIN TRABAJOS CENTRO DE TRABAJO"
click at [1250, 28] on link "Guardar" at bounding box center [1236, 31] width 125 height 28
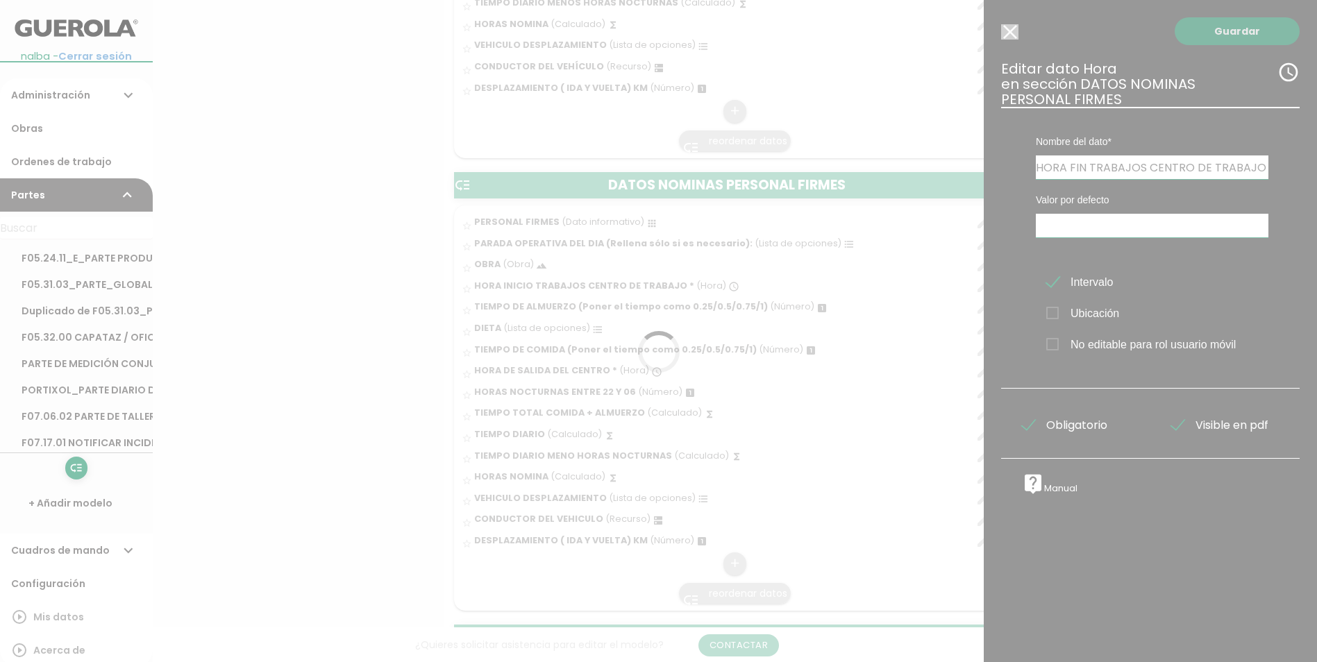
scroll to position [0, 0]
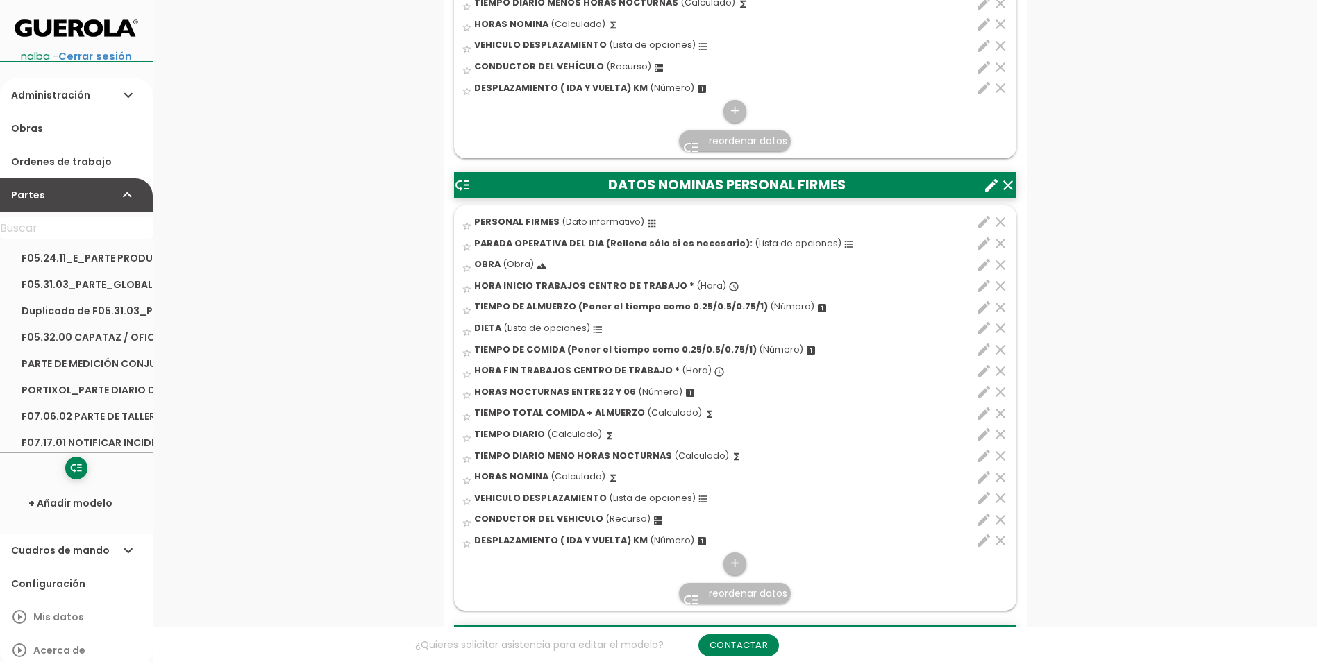
click at [985, 325] on icon "edit" at bounding box center [983, 328] width 17 height 17
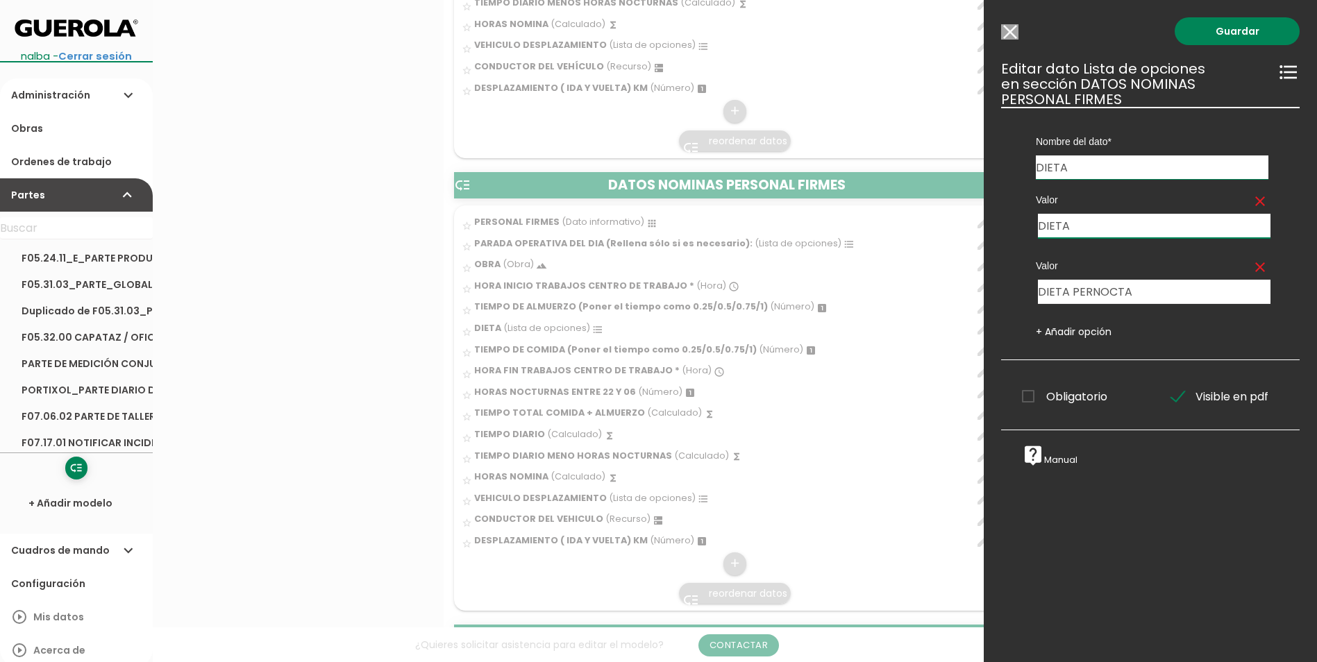
click at [1082, 225] on input "DIETA" at bounding box center [1154, 226] width 232 height 24
type input "DIETA"
click at [1222, 31] on link "Guardar" at bounding box center [1236, 31] width 125 height 28
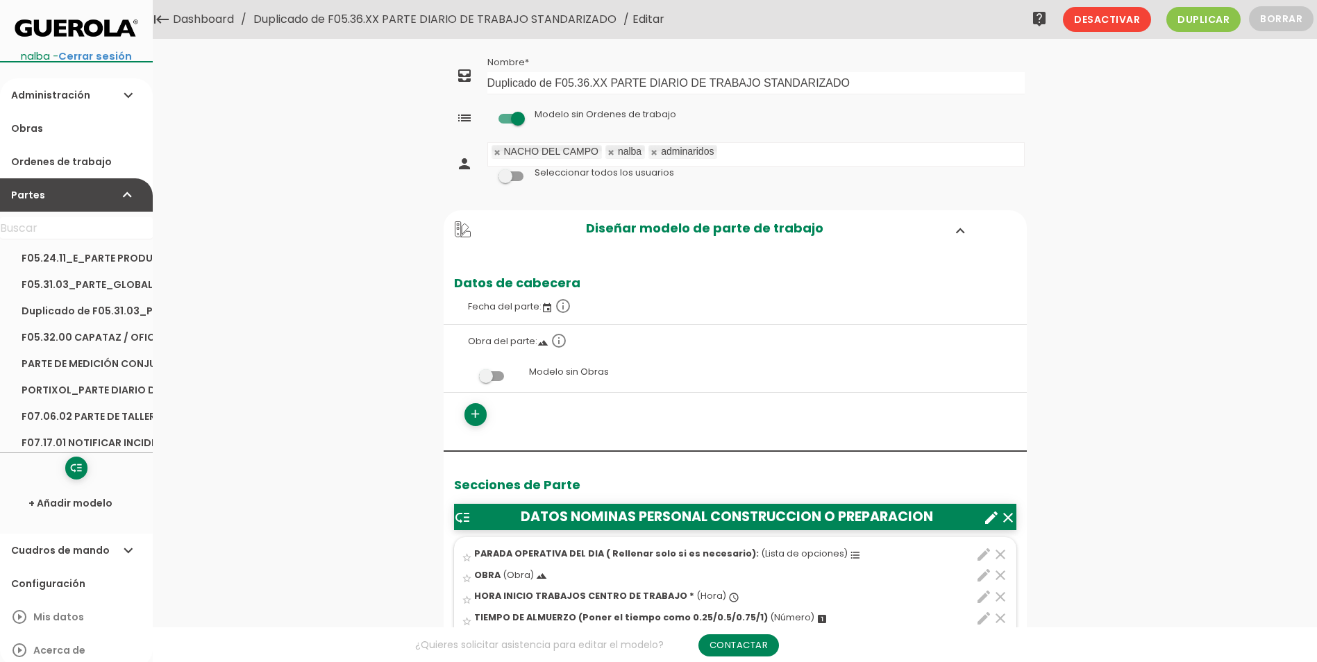
click at [178, 20] on link "Dashboard" at bounding box center [203, 19] width 68 height 39
